Goal: Transaction & Acquisition: Obtain resource

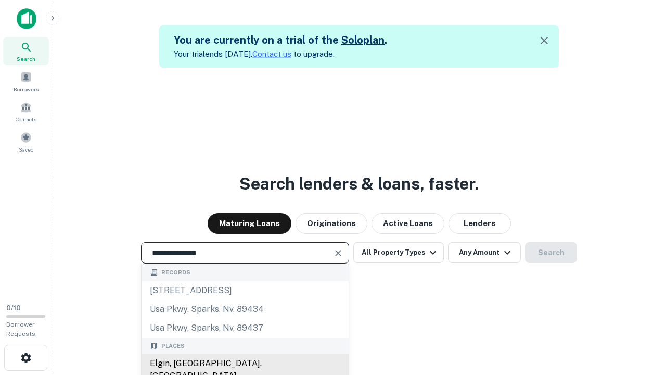
click at [245, 363] on div "Elgin, IL, USA" at bounding box center [245, 369] width 207 height 31
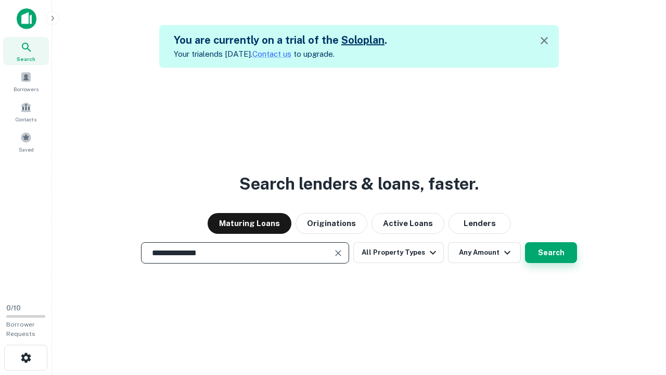
type input "**********"
click at [525, 242] on button "Search" at bounding box center [551, 252] width 52 height 21
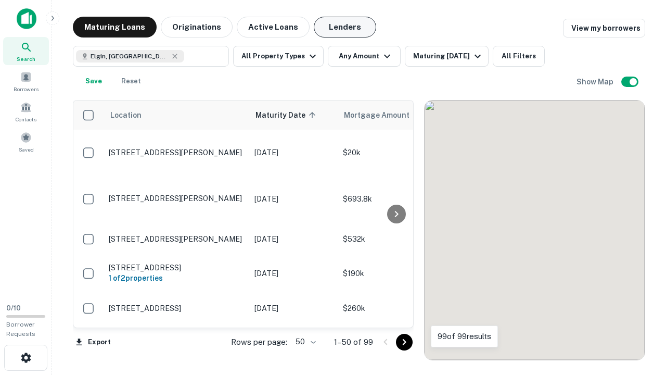
click at [345, 27] on button "Lenders" at bounding box center [345, 27] width 62 height 21
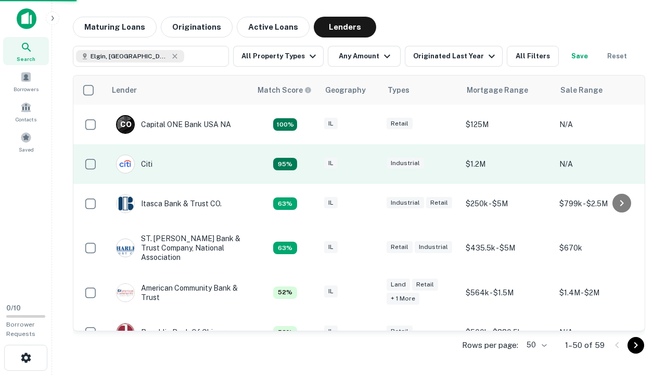
click at [370, 164] on div "IL" at bounding box center [350, 164] width 52 height 14
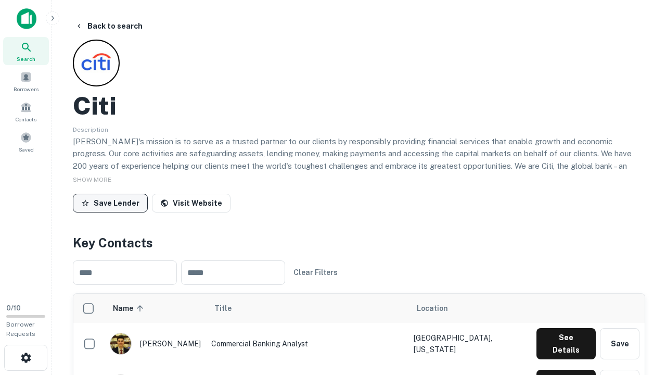
click at [110, 202] on button "Save Lender" at bounding box center [110, 203] width 75 height 19
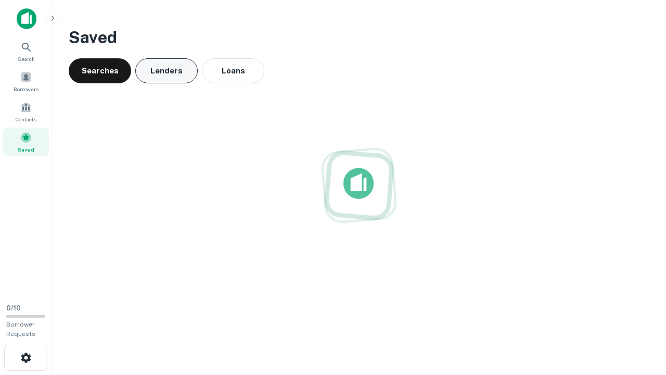
click at [167, 71] on button "Lenders" at bounding box center [166, 70] width 62 height 25
